Goal: Check status: Check status

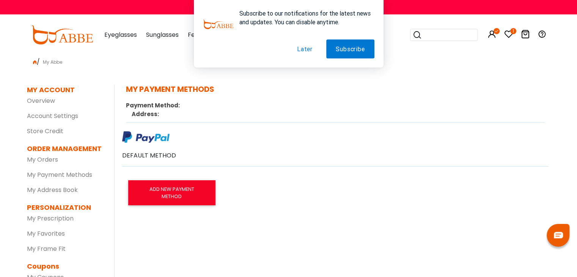
click at [307, 50] on button "Later" at bounding box center [305, 48] width 35 height 19
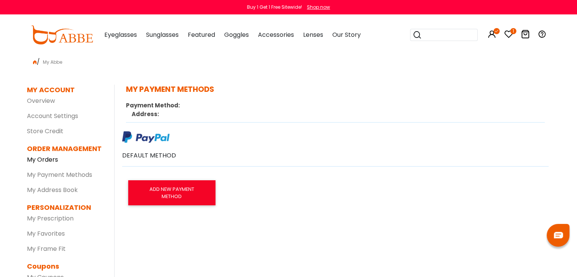
click at [56, 161] on link "My Orders" at bounding box center [42, 159] width 31 height 9
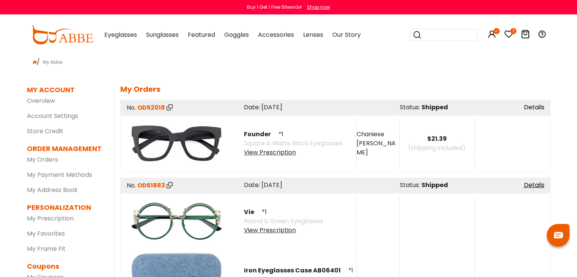
click at [540, 109] on link "Details" at bounding box center [534, 107] width 20 height 9
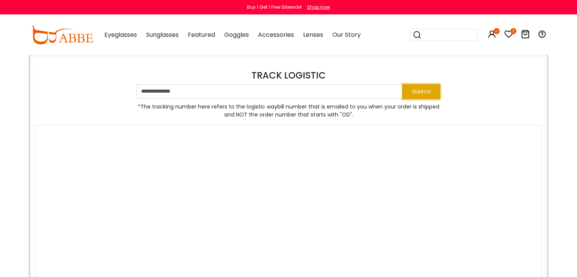
click at [422, 95] on button "Search" at bounding box center [421, 91] width 38 height 15
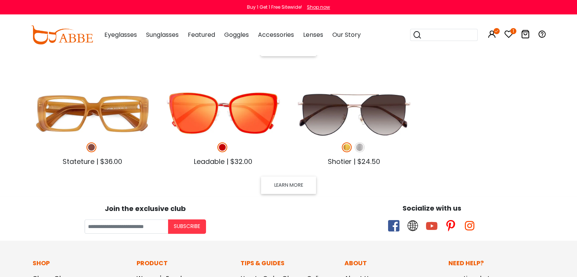
scroll to position [410, 0]
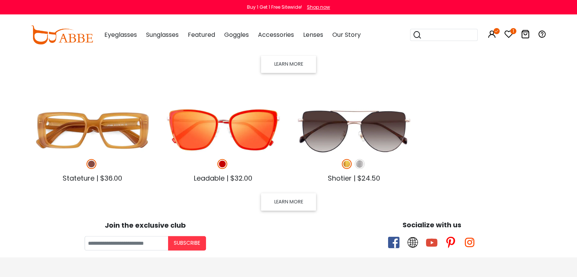
click at [0, 119] on body "Eyeglasses Thanks for your subscription Please use coupon code " NEWCOMER " to …" at bounding box center [288, 55] width 577 height 822
